Goal: Information Seeking & Learning: Understand process/instructions

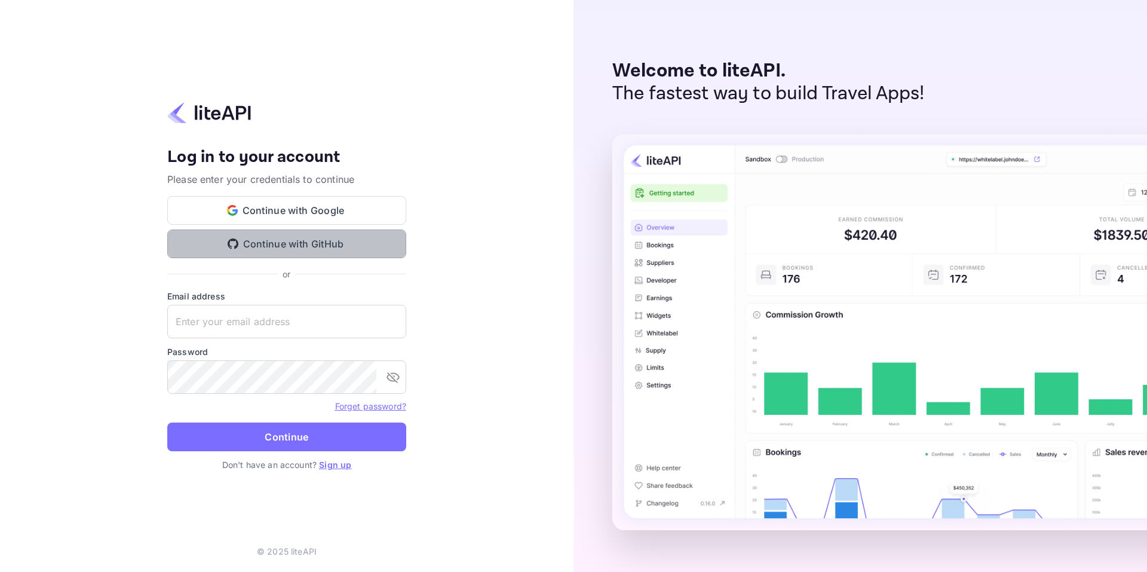
click at [314, 236] on button "Continue with GitHub" at bounding box center [286, 243] width 239 height 29
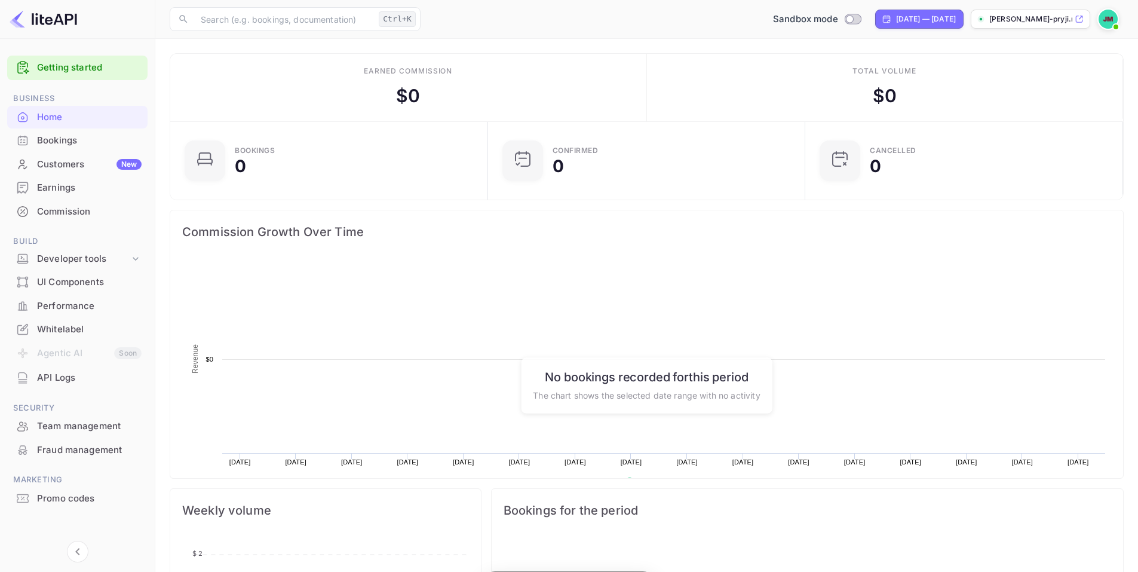
scroll to position [185, 301]
click at [91, 264] on div "Developer tools" at bounding box center [83, 259] width 93 height 14
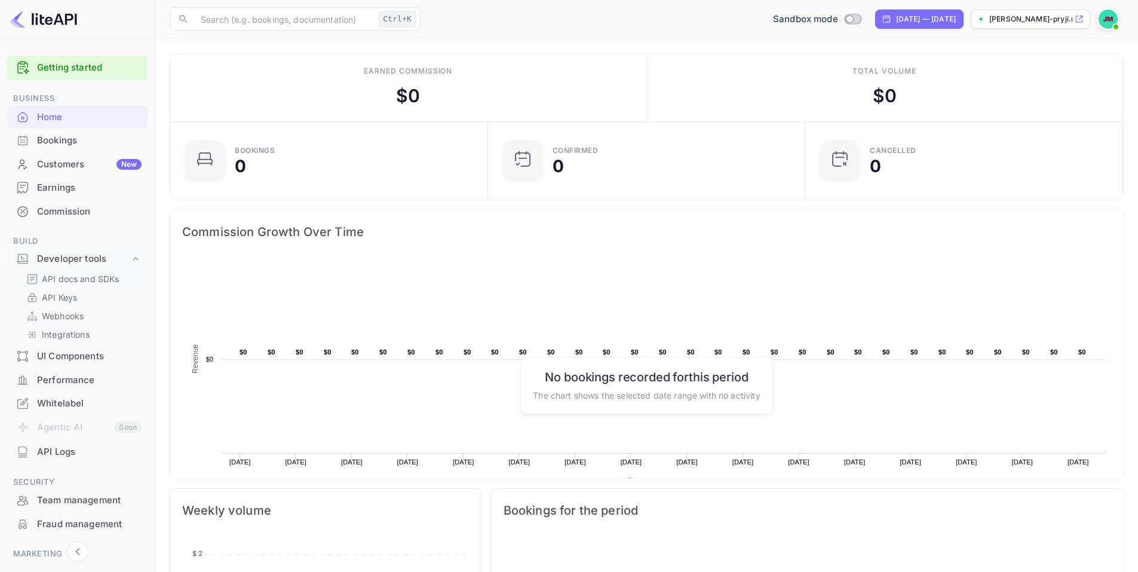
click at [82, 278] on p "API docs and SDKs" at bounding box center [81, 278] width 78 height 13
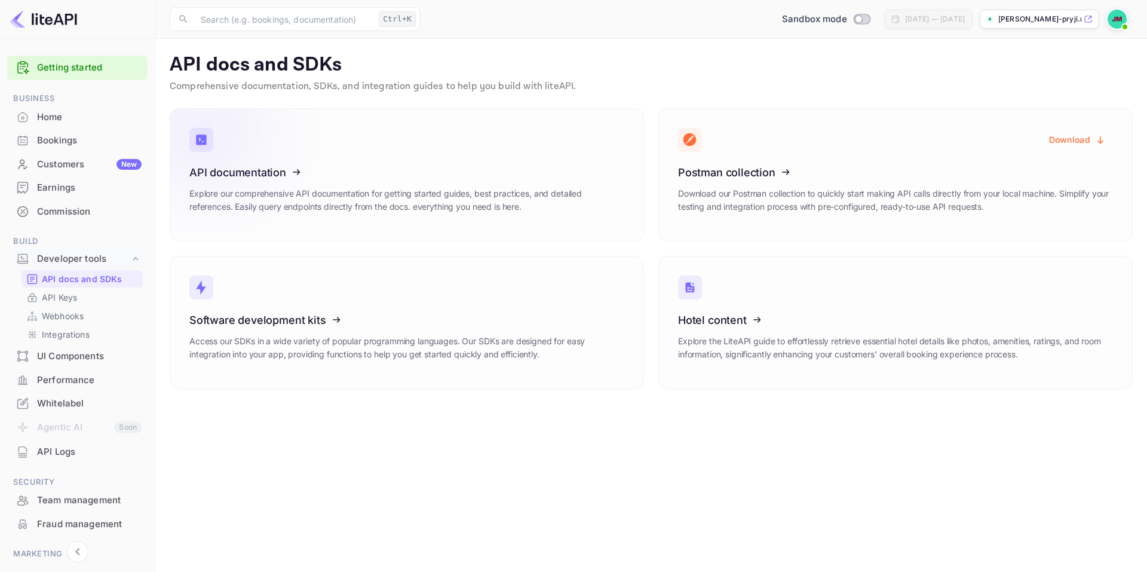
click at [236, 179] on icon at bounding box center [263, 170] width 186 height 123
click at [73, 290] on div "API Keys" at bounding box center [82, 297] width 121 height 17
click at [84, 301] on link "API Keys" at bounding box center [82, 297] width 112 height 13
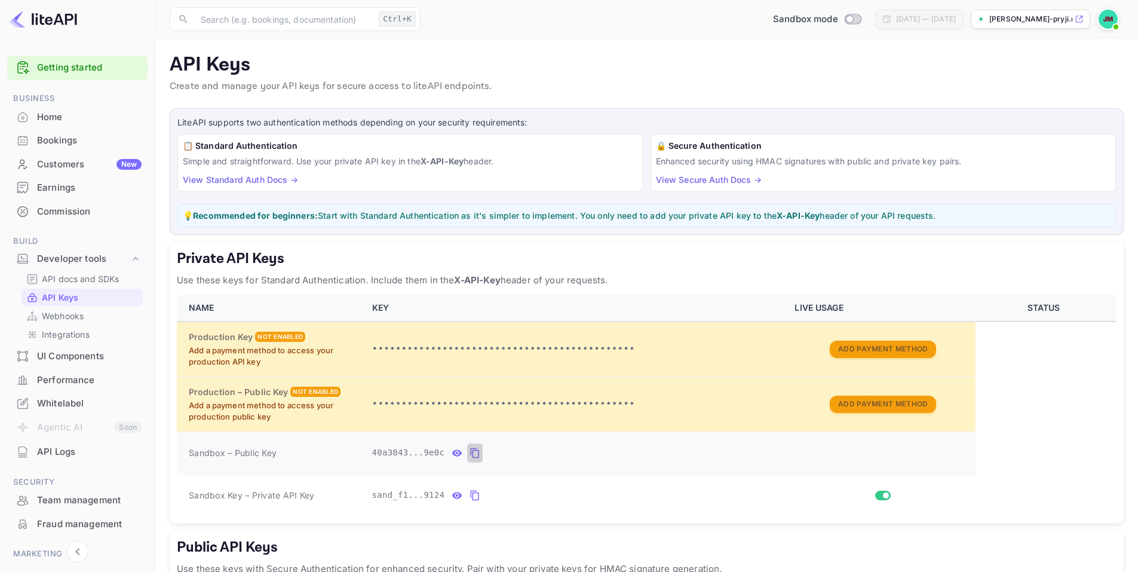
click at [471, 455] on icon "private api keys table" at bounding box center [475, 453] width 11 height 14
